Goal: Download file/media

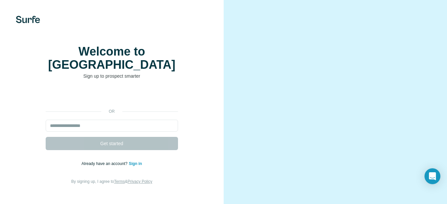
click at [244, 111] on video at bounding box center [335, 115] width 187 height 93
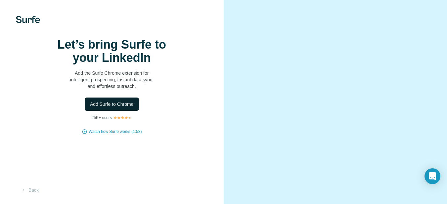
click at [109, 108] on span "Add Surfe to Chrome" at bounding box center [112, 104] width 44 height 7
click at [241, 45] on div at bounding box center [336, 102] width 224 height 204
